Goal: Entertainment & Leisure: Consume media (video, audio)

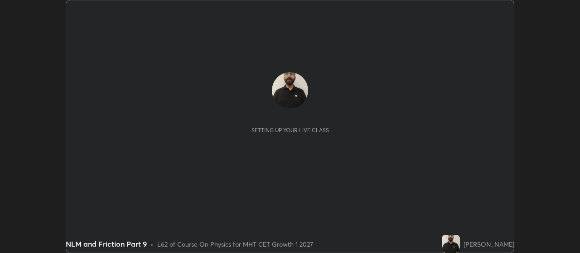
scroll to position [253, 580]
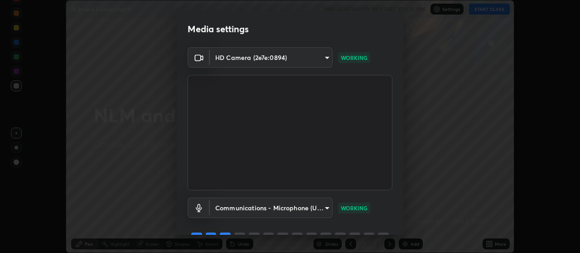
click at [351, 123] on video at bounding box center [290, 132] width 205 height 115
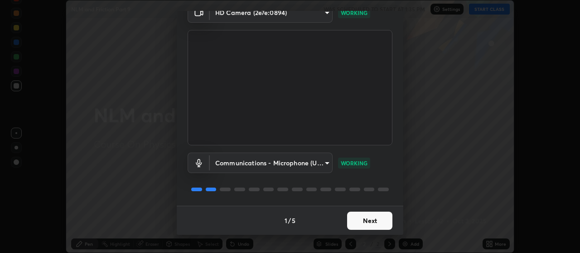
click at [353, 219] on button "Next" at bounding box center [369, 220] width 45 height 18
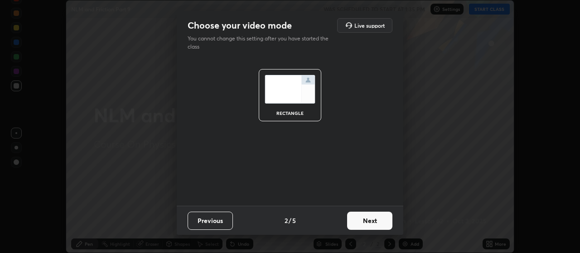
click at [353, 219] on button "Next" at bounding box center [369, 220] width 45 height 18
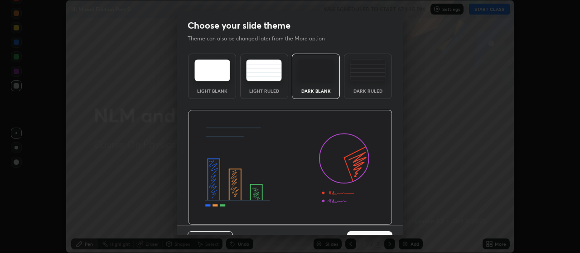
scroll to position [19, 0]
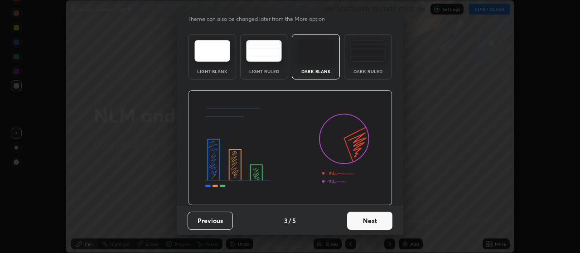
click at [359, 220] on button "Next" at bounding box center [369, 220] width 45 height 18
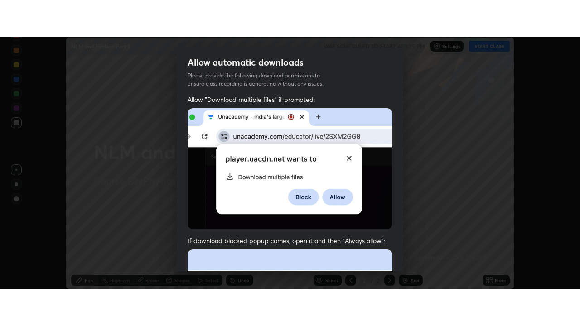
scroll to position [34, 0]
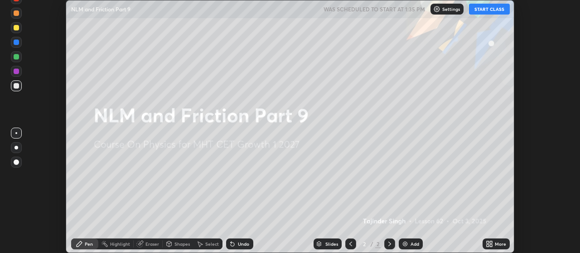
click at [486, 8] on button "START CLASS" at bounding box center [489, 9] width 41 height 11
click at [488, 245] on icon at bounding box center [488, 245] width 2 height 2
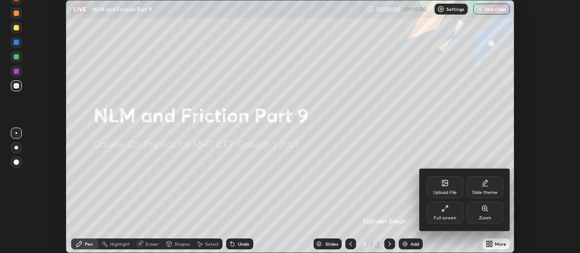
click at [457, 211] on div "Full screen" at bounding box center [445, 212] width 36 height 22
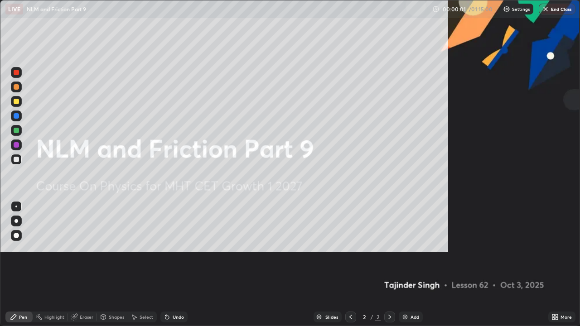
scroll to position [326, 580]
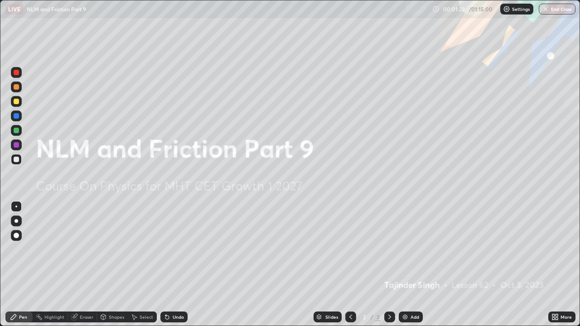
click at [406, 252] on img at bounding box center [405, 317] width 7 height 7
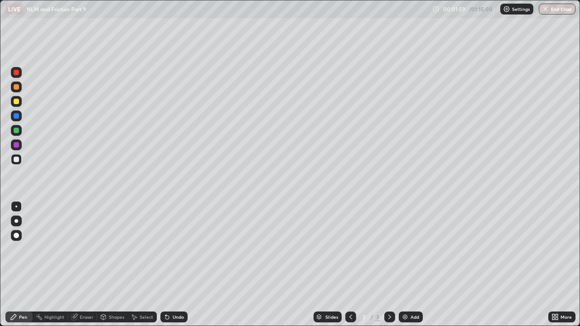
click at [16, 131] on div at bounding box center [16, 130] width 5 height 5
click at [19, 159] on div at bounding box center [16, 159] width 5 height 5
click at [85, 252] on div "Eraser" at bounding box center [82, 317] width 29 height 11
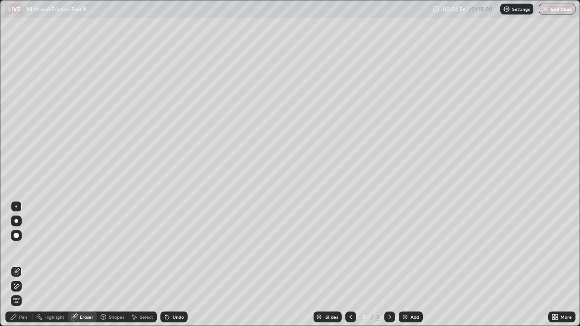
click at [25, 252] on div "Pen" at bounding box center [23, 317] width 8 height 5
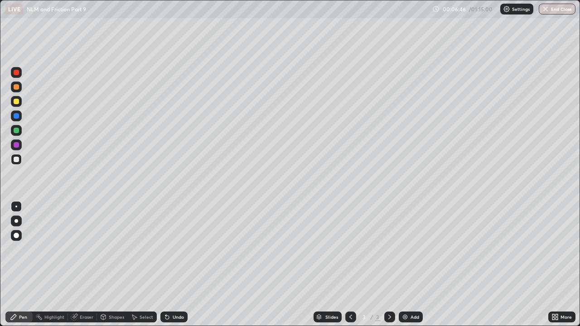
click at [17, 100] on div at bounding box center [16, 101] width 5 height 5
click at [407, 252] on img at bounding box center [405, 317] width 7 height 7
click at [16, 161] on div at bounding box center [16, 159] width 5 height 5
click at [15, 99] on div at bounding box center [16, 101] width 5 height 5
click at [171, 252] on div "Undo" at bounding box center [173, 317] width 27 height 11
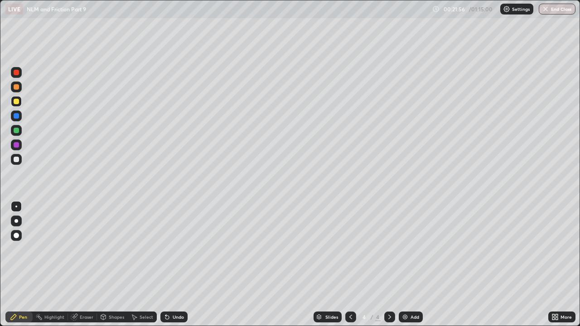
click at [17, 159] on div at bounding box center [16, 159] width 5 height 5
click at [18, 102] on div at bounding box center [16, 101] width 5 height 5
click at [409, 252] on div "Add" at bounding box center [411, 317] width 24 height 11
click at [84, 252] on div "Eraser" at bounding box center [87, 317] width 14 height 5
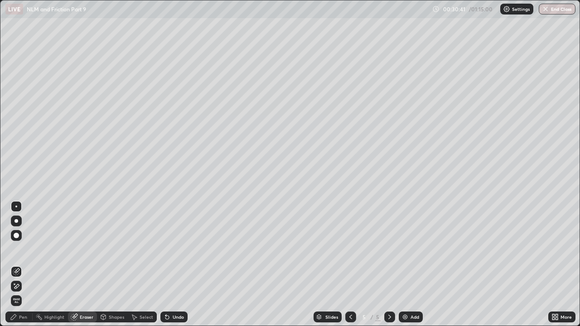
click at [25, 252] on div "Pen" at bounding box center [23, 317] width 8 height 5
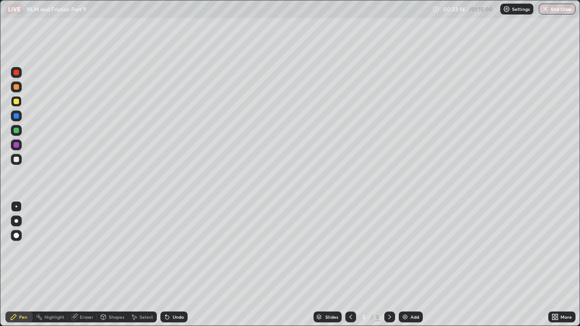
click at [16, 161] on div at bounding box center [16, 159] width 5 height 5
click at [16, 102] on div at bounding box center [16, 101] width 5 height 5
click at [176, 252] on div "Undo" at bounding box center [178, 317] width 11 height 5
click at [175, 252] on div "Undo" at bounding box center [178, 317] width 11 height 5
click at [19, 134] on div at bounding box center [16, 130] width 11 height 11
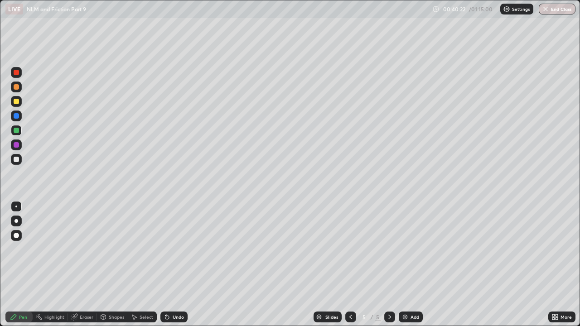
click at [78, 252] on div "Eraser" at bounding box center [82, 317] width 29 height 11
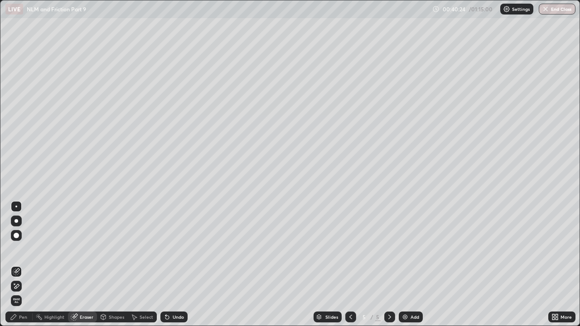
click at [15, 235] on div at bounding box center [16, 235] width 5 height 5
click at [19, 252] on div "Pen" at bounding box center [23, 317] width 8 height 5
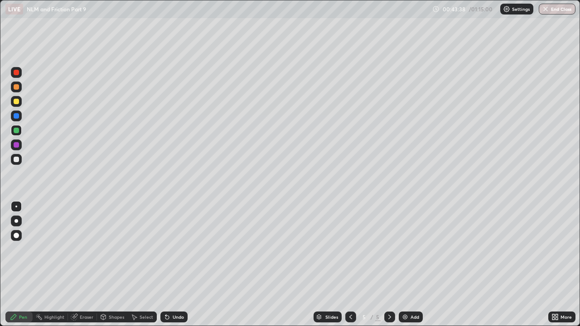
click at [408, 252] on img at bounding box center [405, 317] width 7 height 7
click at [16, 158] on div at bounding box center [16, 159] width 5 height 5
click at [15, 117] on div at bounding box center [16, 115] width 5 height 5
click at [15, 150] on div at bounding box center [16, 145] width 11 height 11
click at [16, 146] on div at bounding box center [16, 144] width 5 height 5
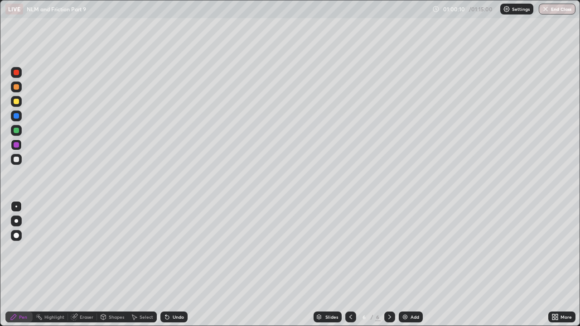
click at [18, 161] on div at bounding box center [16, 159] width 5 height 5
click at [15, 73] on div at bounding box center [16, 72] width 5 height 5
click at [15, 89] on div at bounding box center [16, 86] width 5 height 5
click at [16, 158] on div at bounding box center [16, 159] width 5 height 5
click at [174, 252] on div "Undo" at bounding box center [173, 317] width 27 height 11
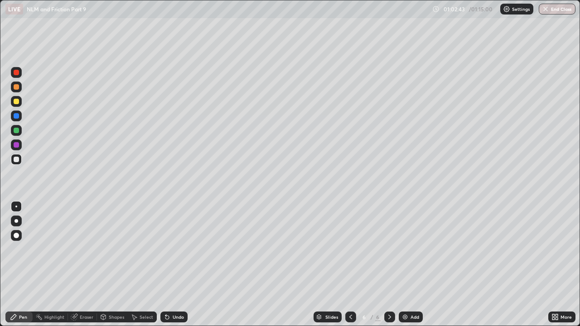
click at [176, 252] on div "Undo" at bounding box center [178, 317] width 11 height 5
click at [182, 252] on div "Undo" at bounding box center [178, 317] width 11 height 5
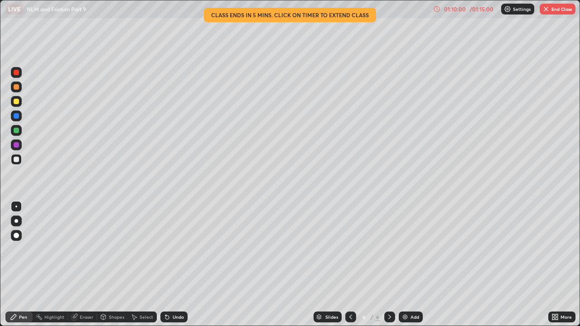
click at [552, 9] on button "End Class" at bounding box center [558, 9] width 36 height 11
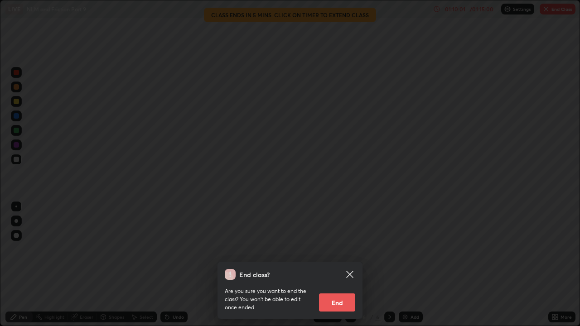
click at [341, 252] on button "End" at bounding box center [337, 303] width 36 height 18
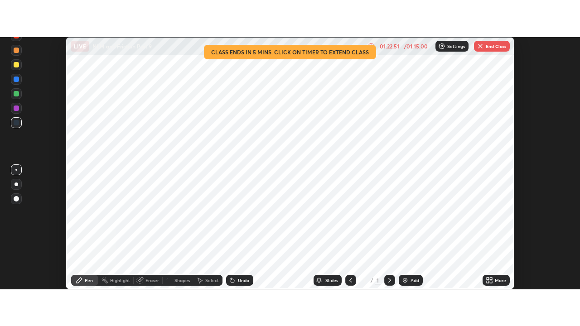
scroll to position [253, 580]
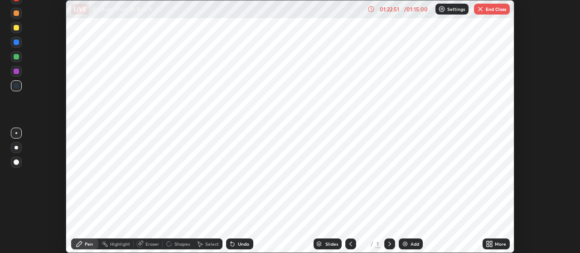
click at [491, 8] on button "End Class" at bounding box center [492, 9] width 36 height 11
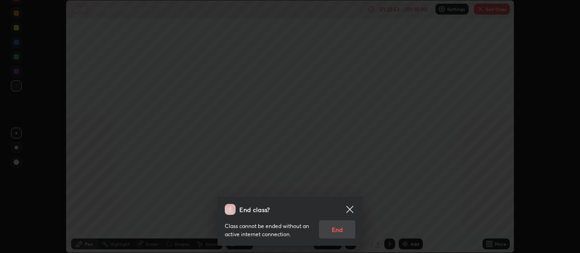
click at [334, 235] on div "Class cannot be ended without an active internet connection. End" at bounding box center [290, 226] width 131 height 24
click at [349, 224] on div "Class cannot be ended without an active internet connection. End" at bounding box center [290, 226] width 131 height 24
click at [347, 207] on icon at bounding box center [349, 208] width 7 height 7
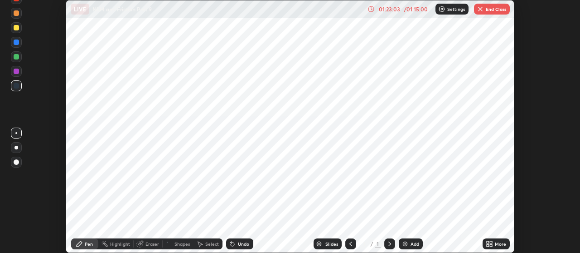
click at [491, 8] on button "End Class" at bounding box center [492, 9] width 36 height 11
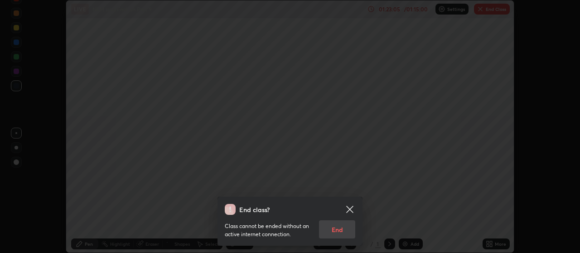
click at [347, 210] on icon at bounding box center [350, 209] width 11 height 11
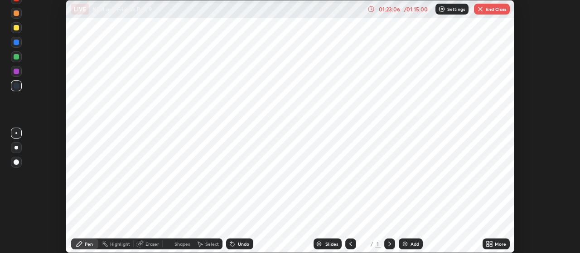
click at [495, 243] on div "More" at bounding box center [500, 243] width 11 height 5
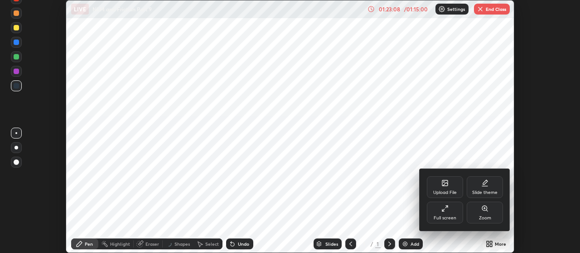
click at [448, 215] on div "Full screen" at bounding box center [445, 217] width 23 height 5
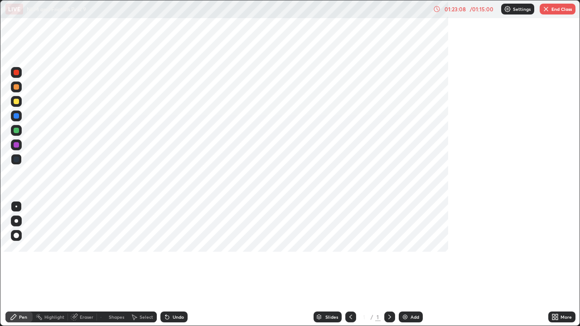
scroll to position [326, 580]
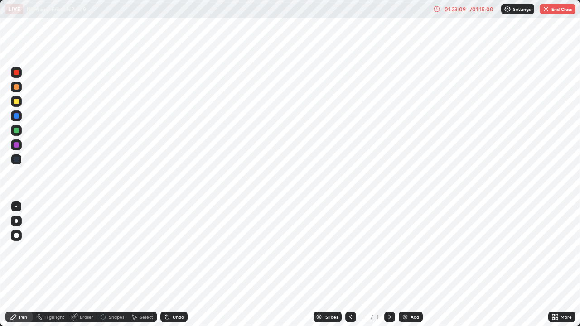
click at [552, 11] on button "End Class" at bounding box center [558, 9] width 36 height 11
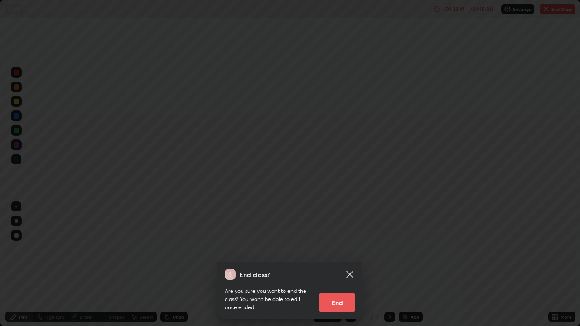
click at [349, 252] on button "End" at bounding box center [337, 303] width 36 height 18
